Goal: Task Accomplishment & Management: Use online tool/utility

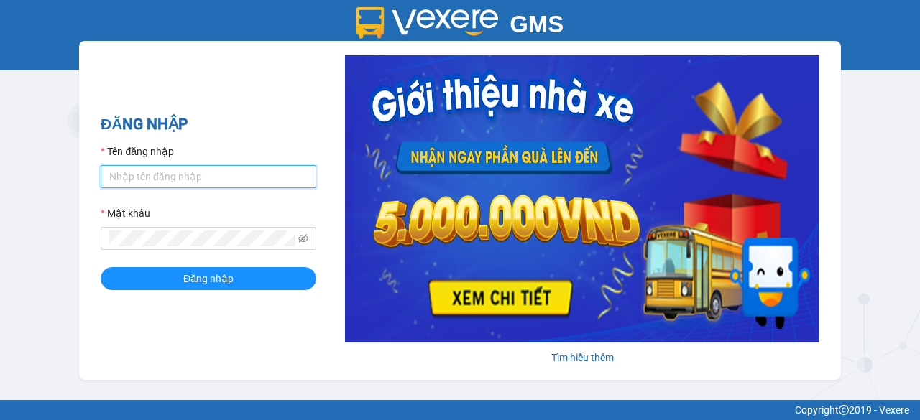
click at [121, 177] on input "Tên đăng nhập" at bounding box center [209, 176] width 216 height 23
type input "thao.phuongnam"
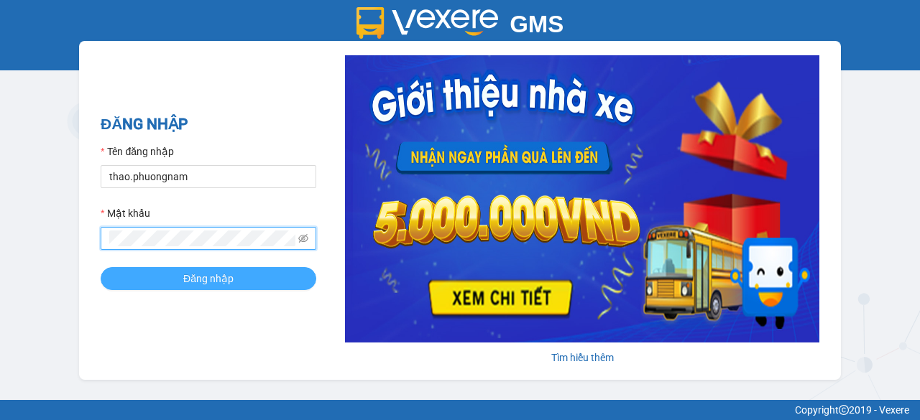
click at [172, 279] on button "Đăng nhập" at bounding box center [209, 278] width 216 height 23
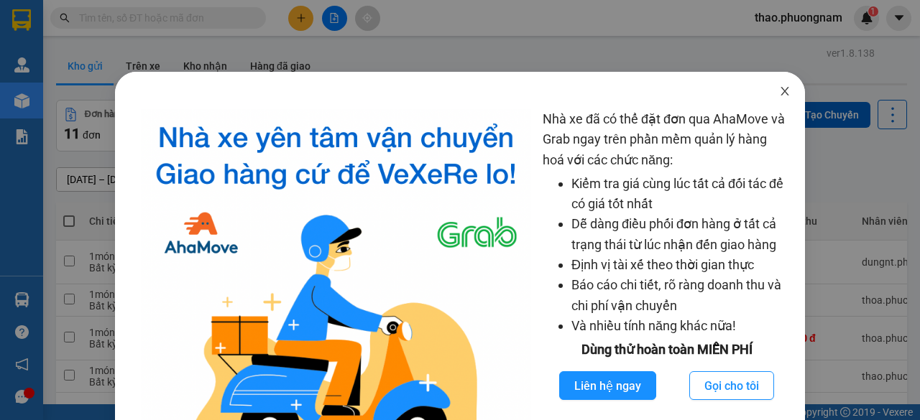
click at [779, 90] on icon "close" at bounding box center [784, 90] width 11 height 11
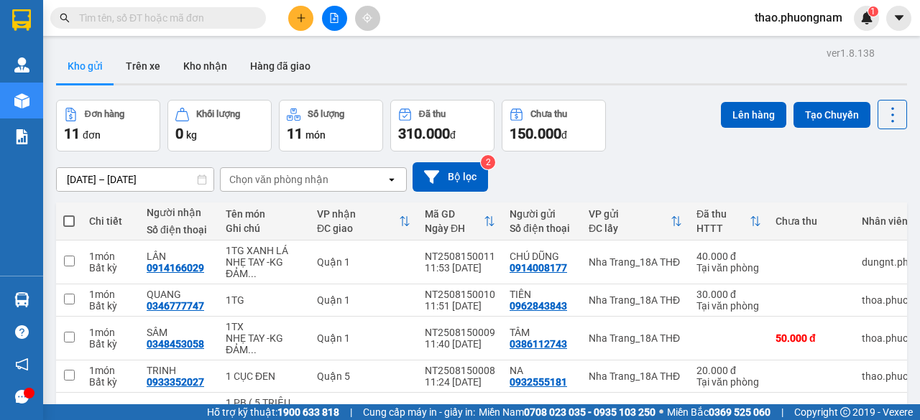
click at [646, 152] on div "[DATE] – [DATE] Press the down arrow key to interact with the calendar and sele…" at bounding box center [481, 177] width 851 height 51
click at [88, 24] on input "text" at bounding box center [164, 18] width 170 height 16
paste input "Q52506180010"
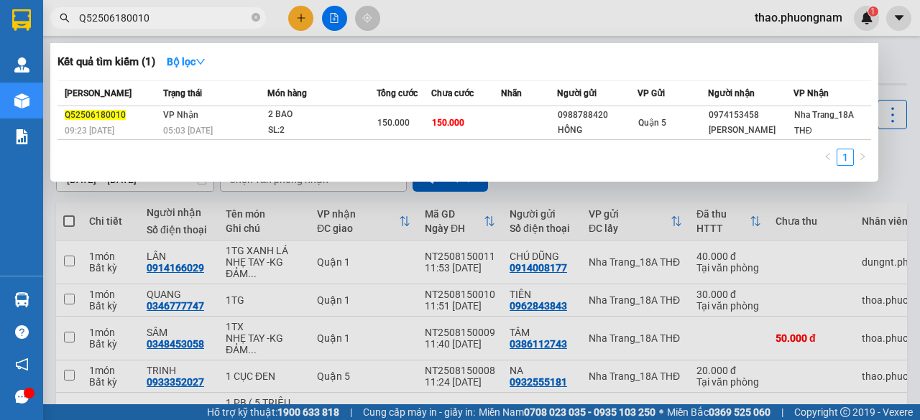
type input "Q52506180010"
